Goal: Complete application form

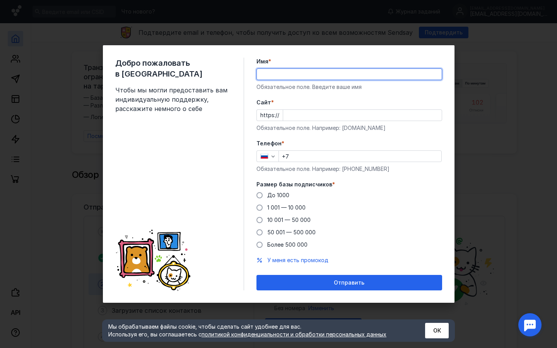
click at [278, 74] on input "Имя *" at bounding box center [349, 74] width 185 height 11
type input "[PERSON_NAME]"
click at [319, 115] on input "Cайт *" at bounding box center [362, 115] width 159 height 11
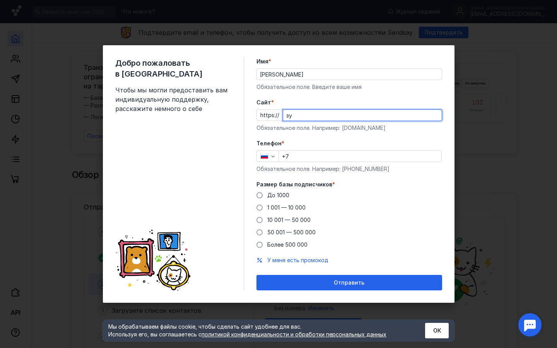
type input "з"
type input "[DOMAIN_NAME]"
click at [358, 158] on input "+7" at bounding box center [360, 156] width 163 height 11
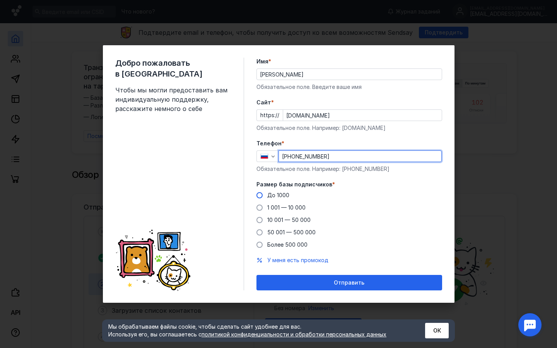
type input "[PHONE_NUMBER]"
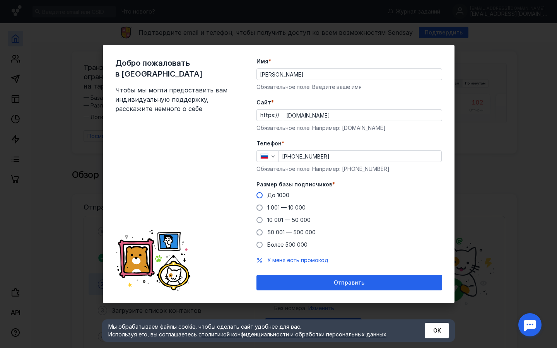
click at [260, 197] on span at bounding box center [260, 195] width 6 height 6
click at [0, 0] on input "До 1000" at bounding box center [0, 0] width 0 height 0
click at [438, 330] on button "ОК" at bounding box center [437, 330] width 24 height 15
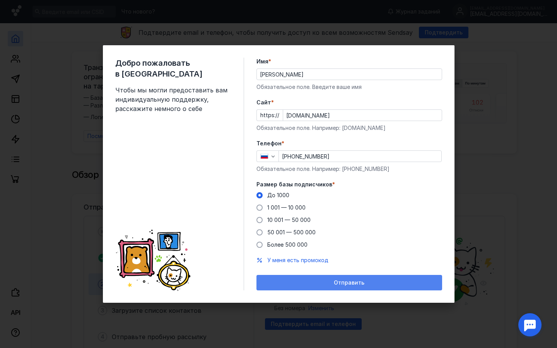
click at [382, 281] on div "Отправить" at bounding box center [349, 283] width 178 height 7
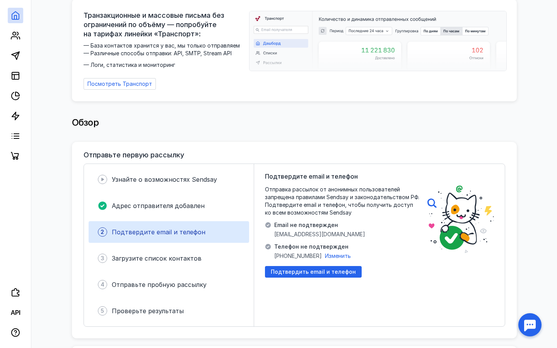
scroll to position [62, 0]
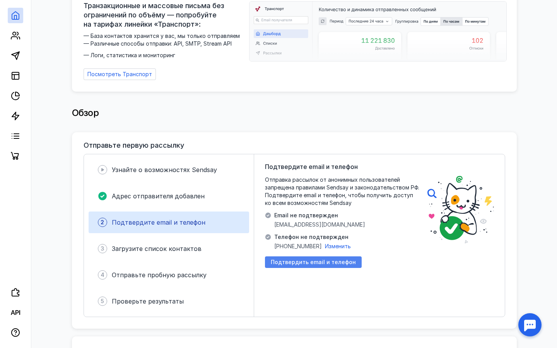
click at [337, 259] on span "Подтвердить email и телефон" at bounding box center [313, 262] width 85 height 7
